Goal: Transaction & Acquisition: Book appointment/travel/reservation

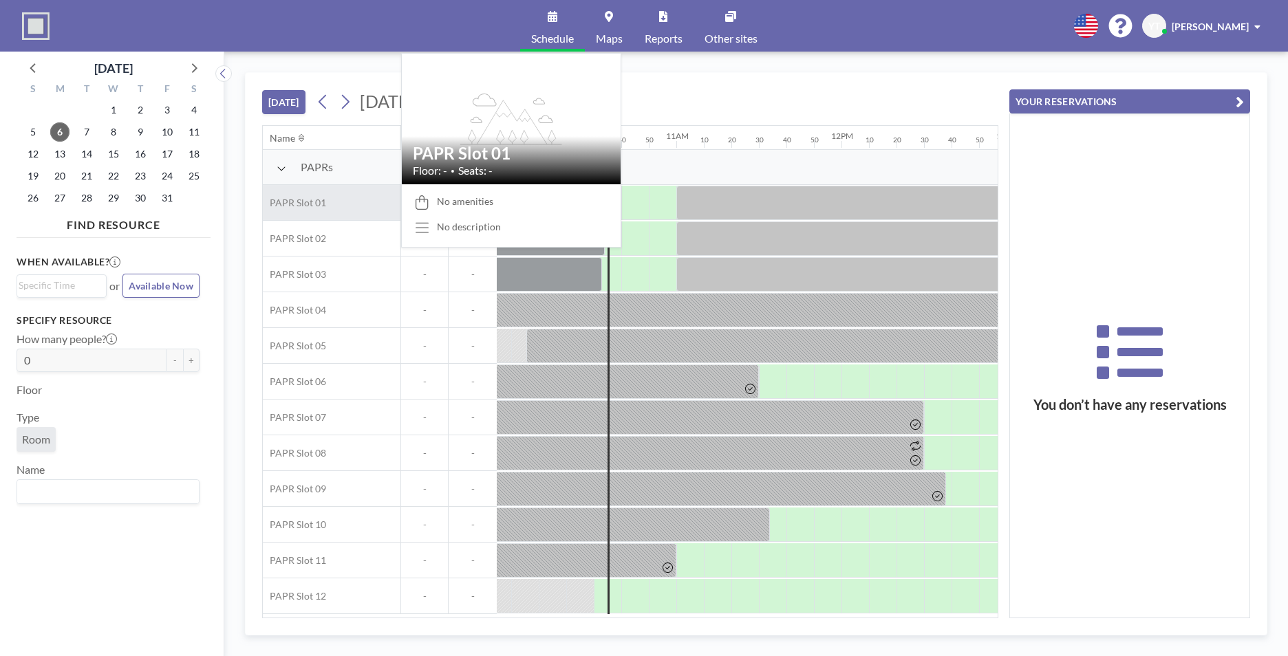
scroll to position [0, 1707]
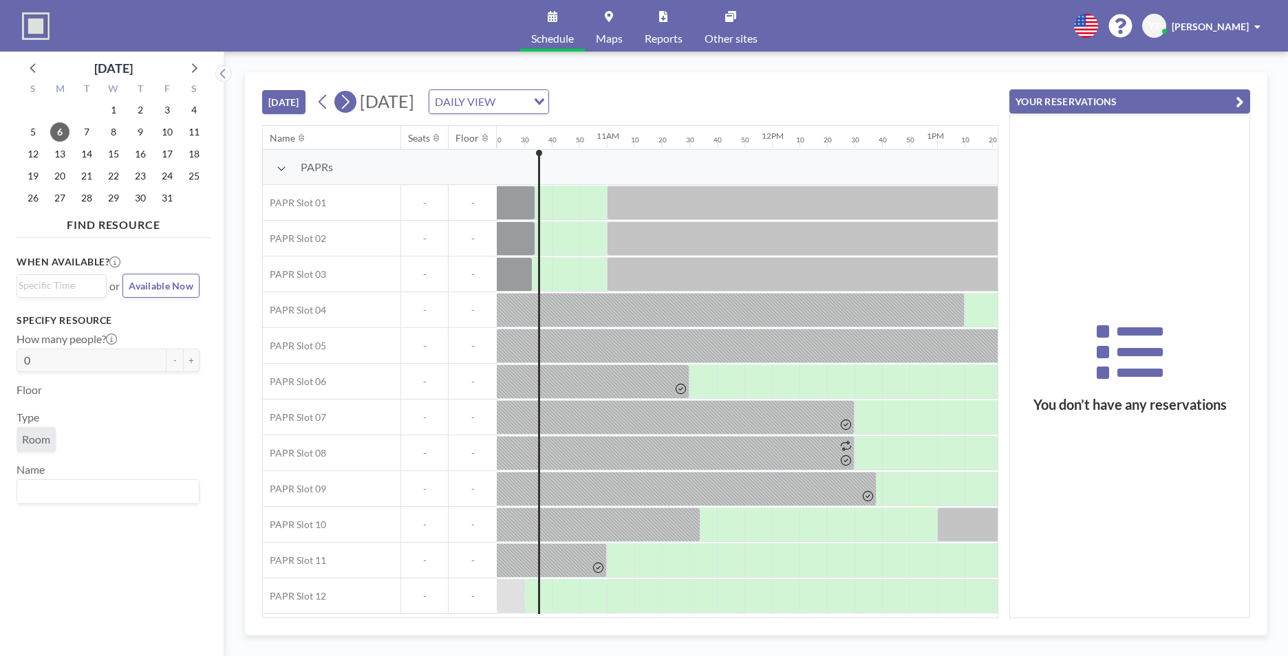
click at [347, 95] on icon at bounding box center [345, 102] width 13 height 21
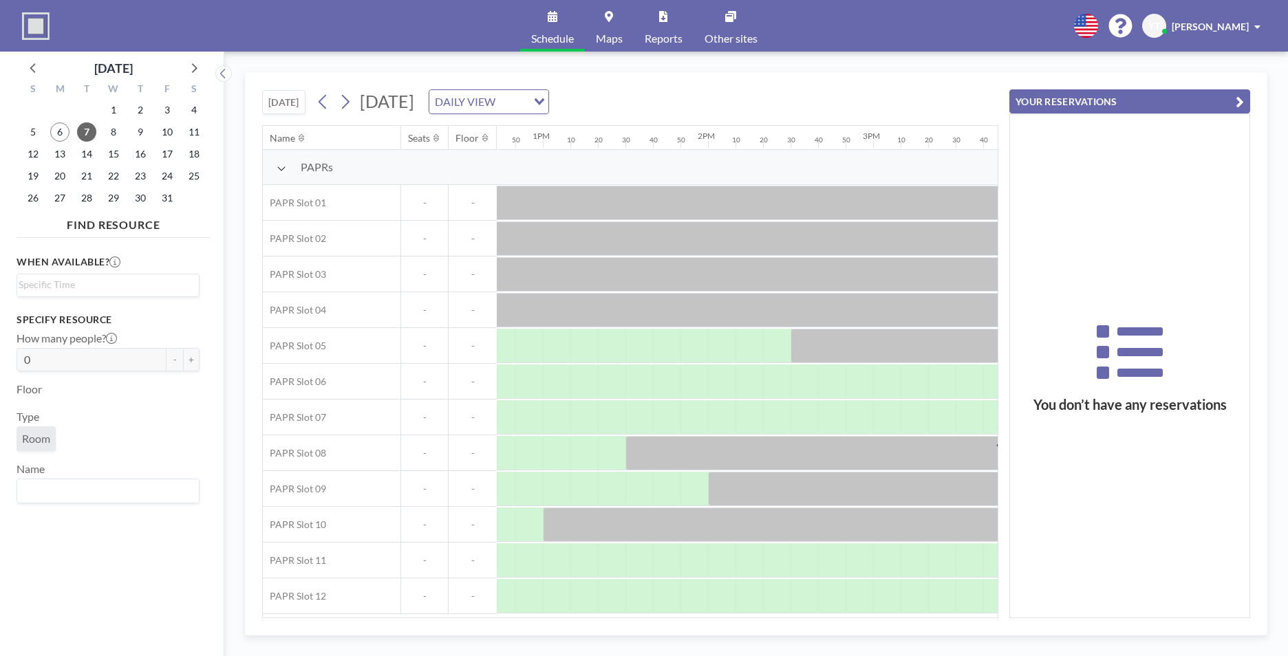
scroll to position [0, 2083]
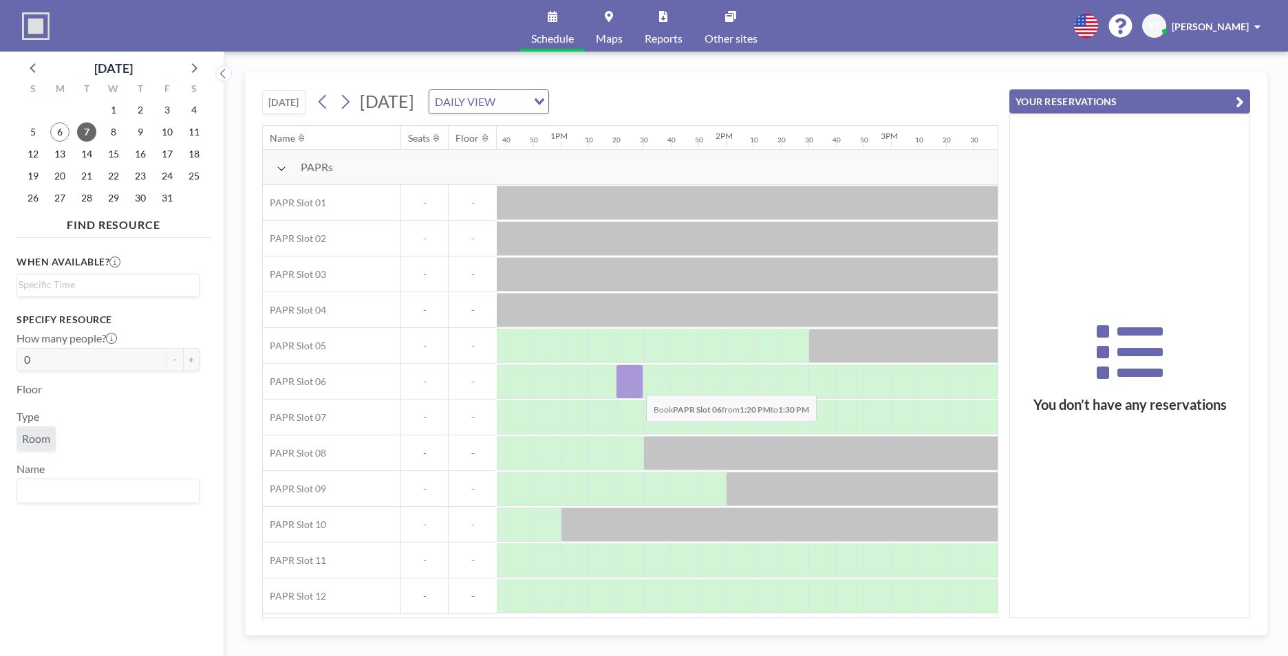
click at [635, 385] on div at bounding box center [630, 382] width 28 height 34
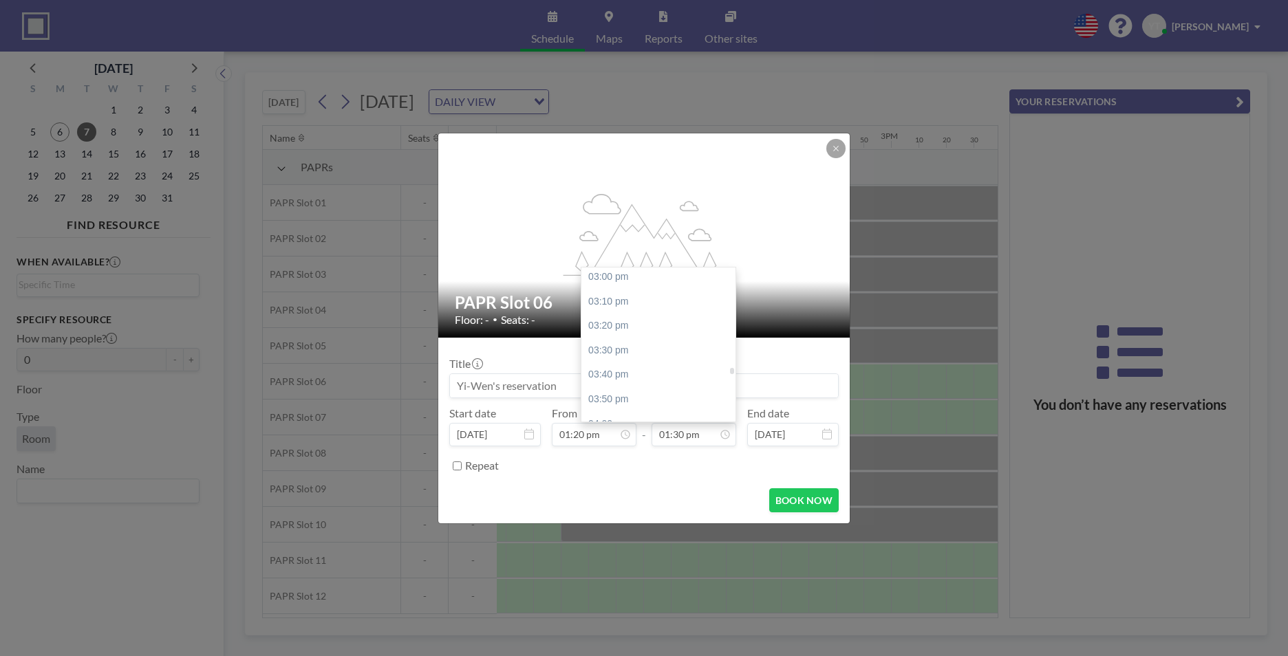
scroll to position [2328, 0]
click at [633, 378] on div "04:30 pm" at bounding box center [661, 376] width 161 height 25
type input "04:30 pm"
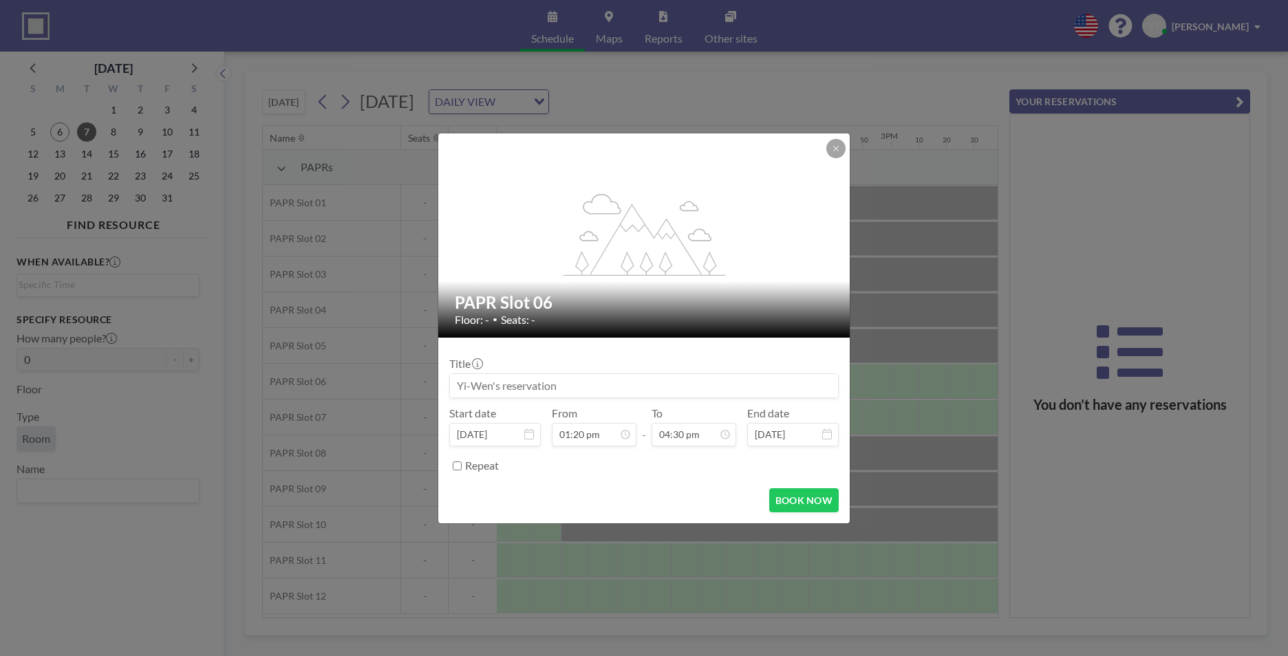
scroll to position [0, 0]
click at [779, 506] on button "BOOK NOW" at bounding box center [803, 501] width 69 height 24
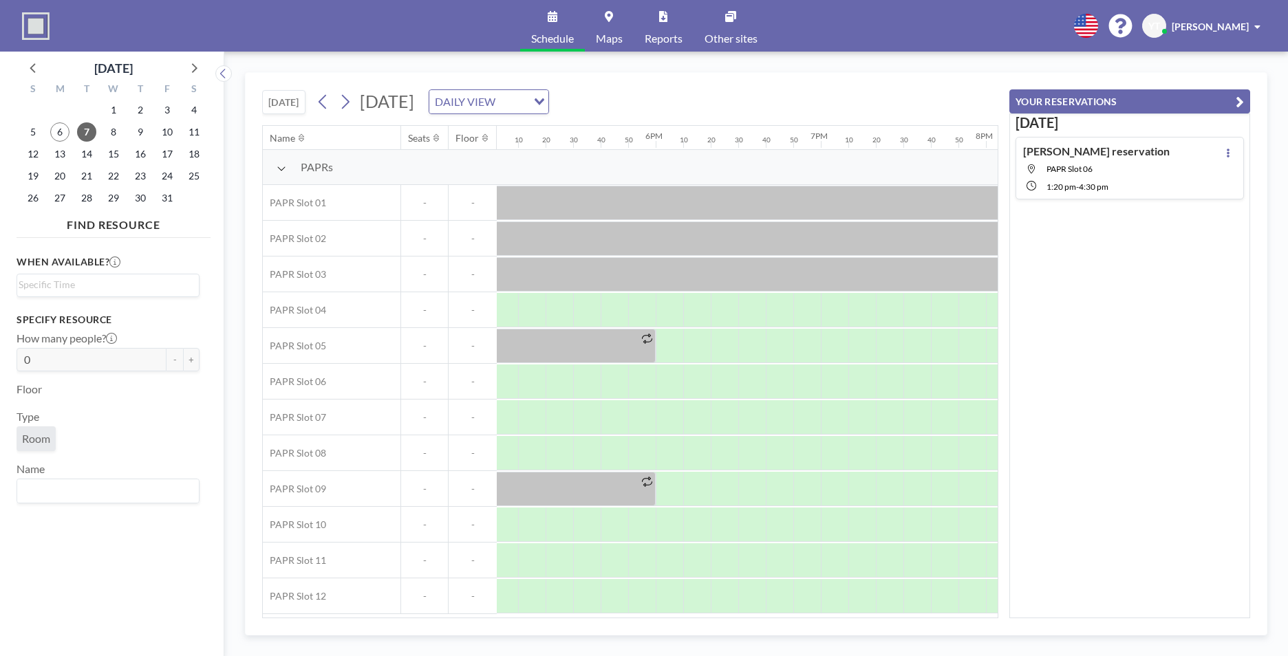
scroll to position [0, 2838]
click at [343, 99] on icon at bounding box center [345, 102] width 13 height 21
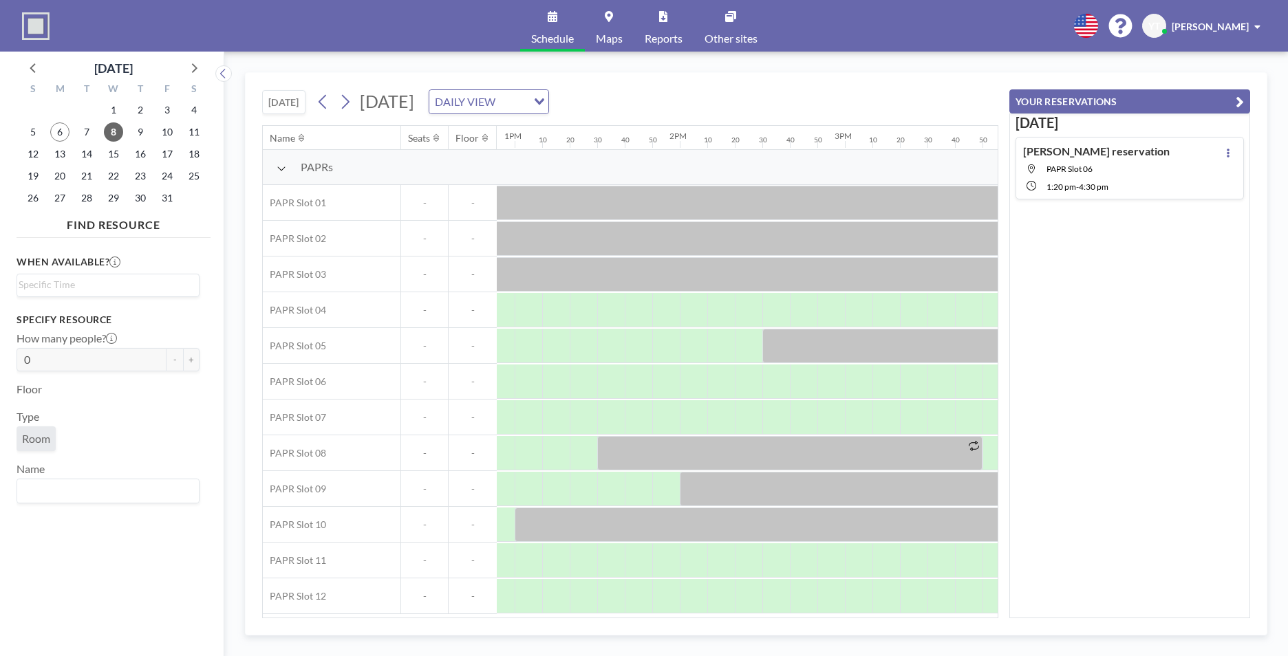
scroll to position [0, 2110]
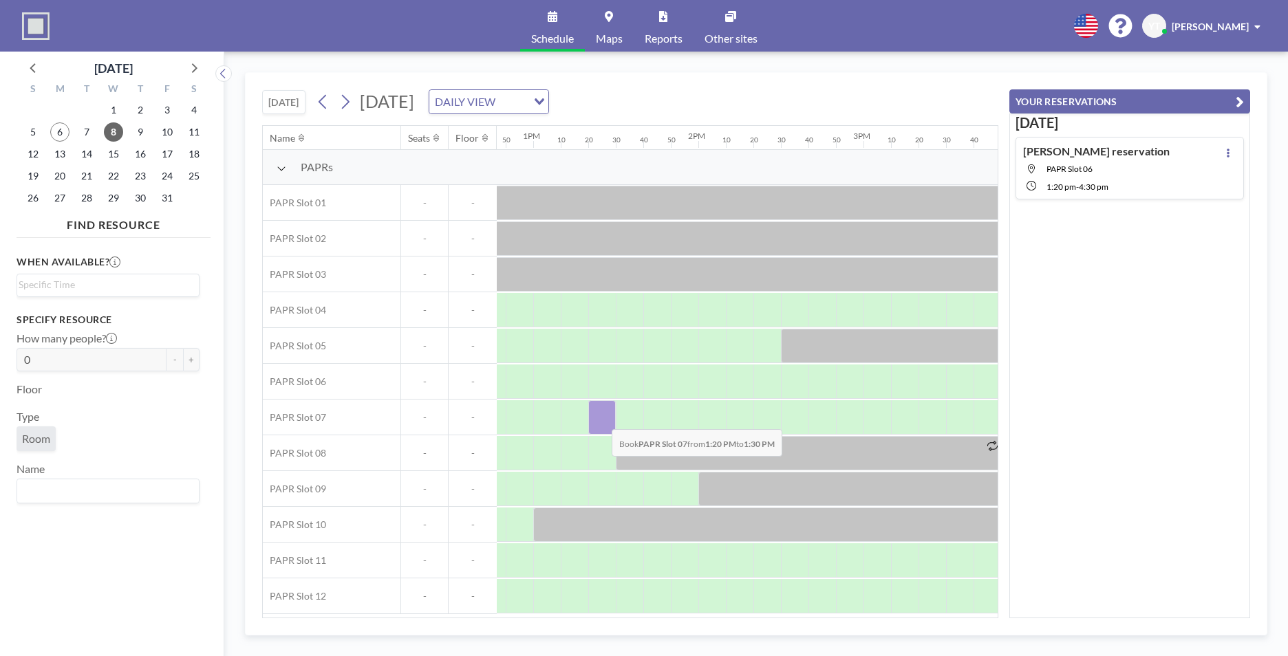
click at [601, 419] on div at bounding box center [602, 417] width 28 height 34
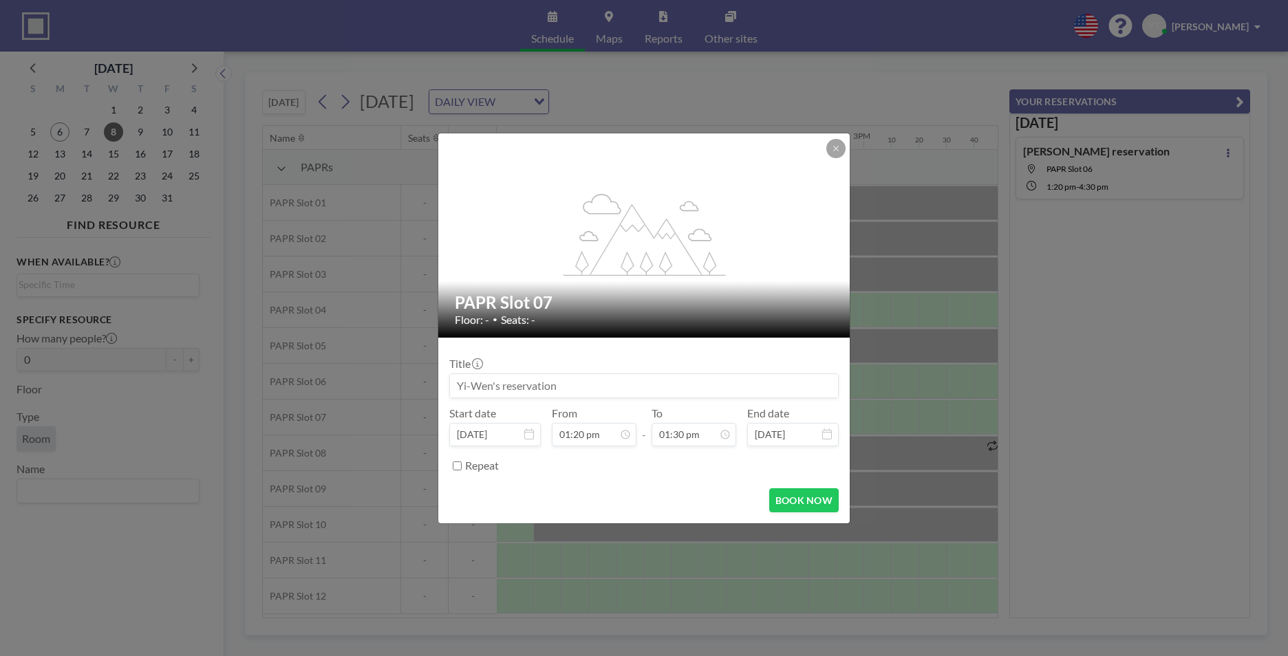
scroll to position [1960, 0]
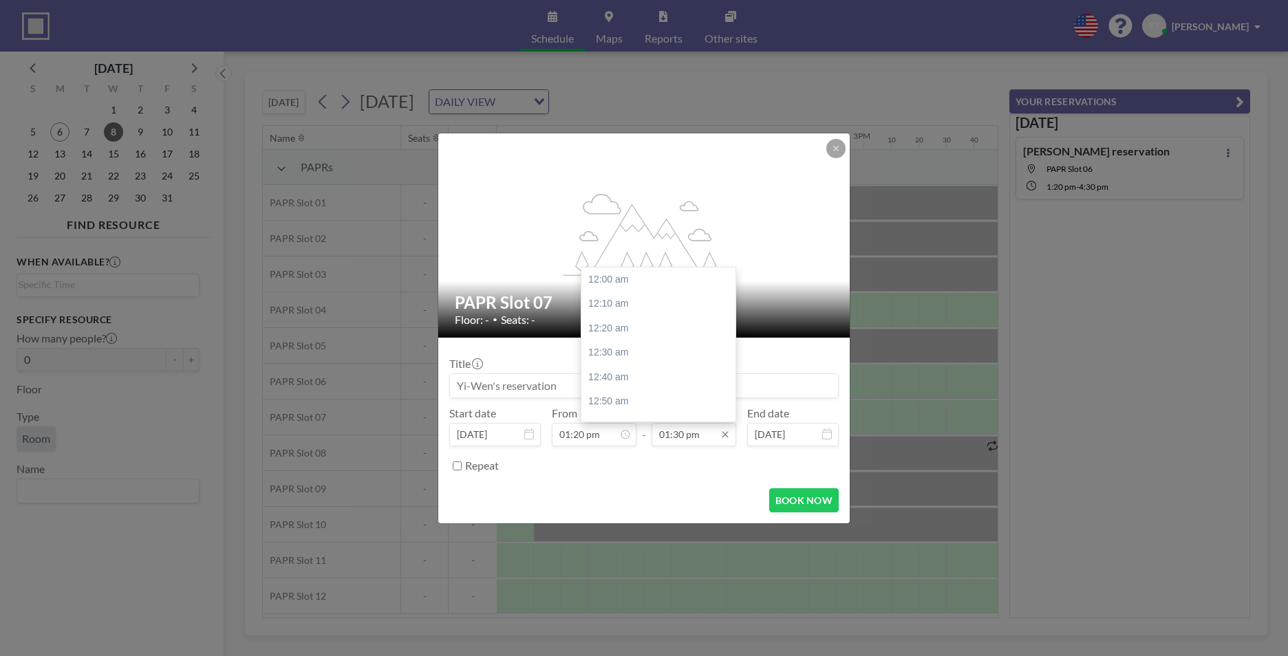
click at [709, 443] on input "01:30 pm" at bounding box center [694, 434] width 85 height 23
click at [644, 376] on div "04:30 pm" at bounding box center [661, 376] width 161 height 25
type input "04:30 pm"
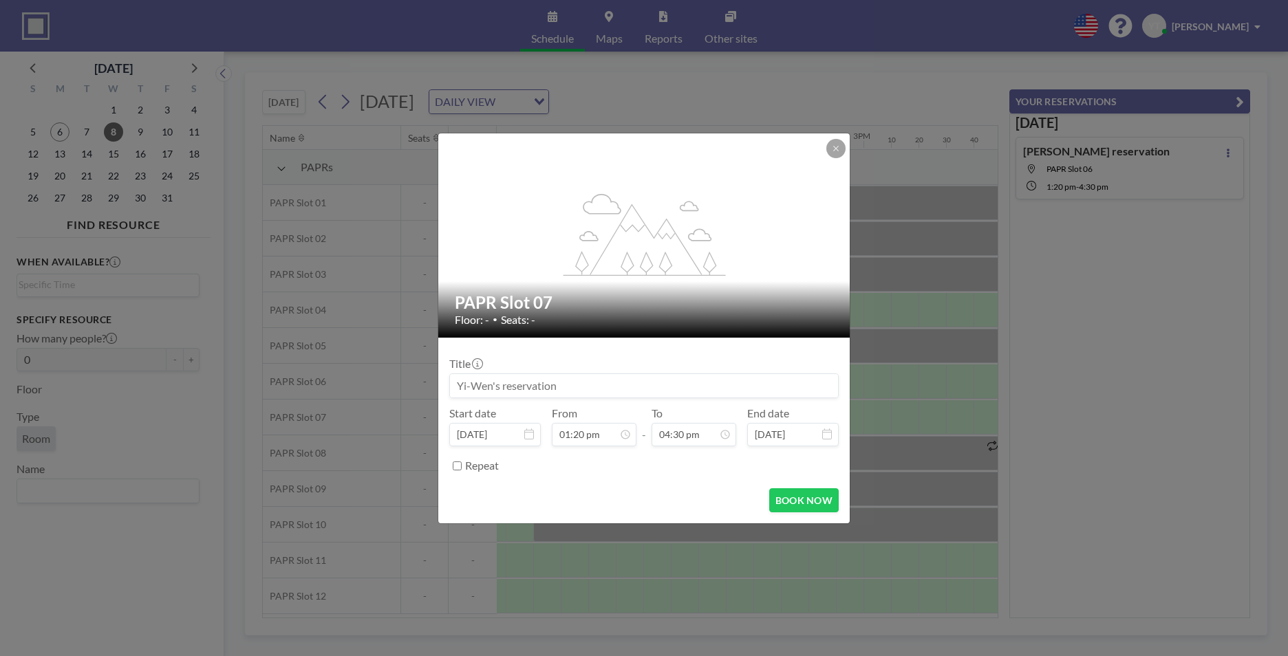
scroll to position [2425, 0]
click at [802, 502] on button "BOOK NOW" at bounding box center [803, 501] width 69 height 24
